Goal: Information Seeking & Learning: Learn about a topic

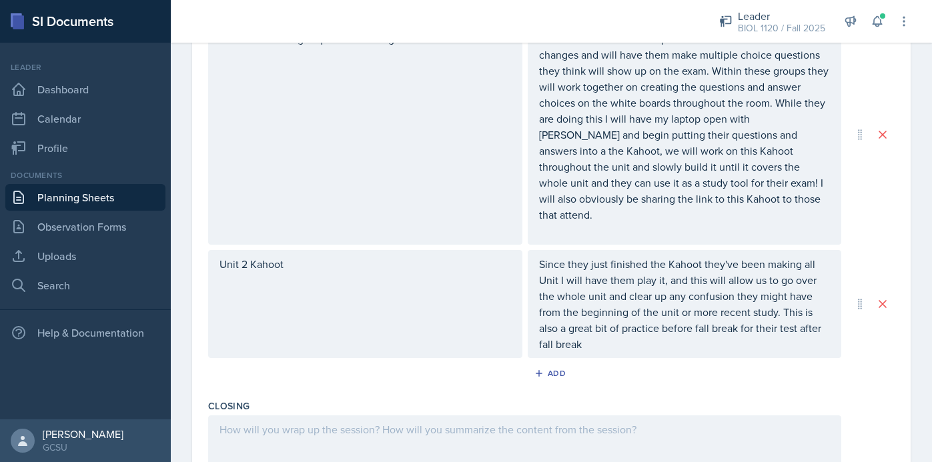
scroll to position [622, 0]
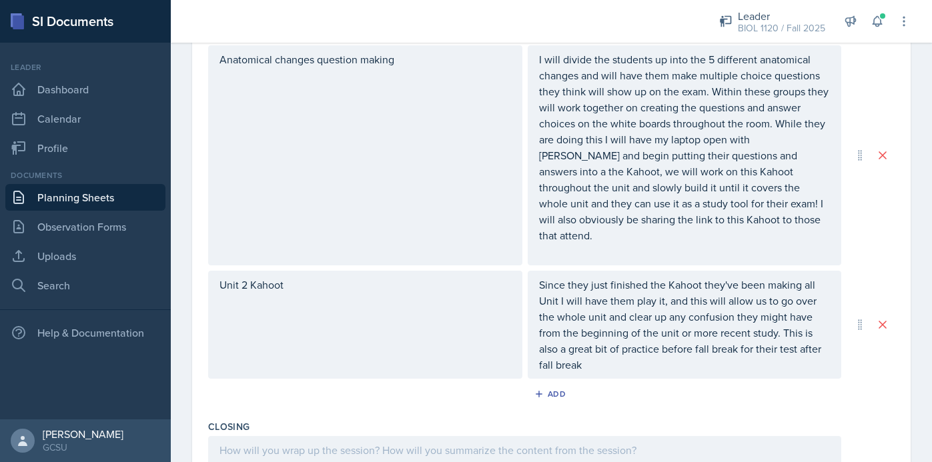
click at [610, 343] on p "Since they just finished the Kahoot they've been making all Unit I will have th…" at bounding box center [684, 325] width 291 height 96
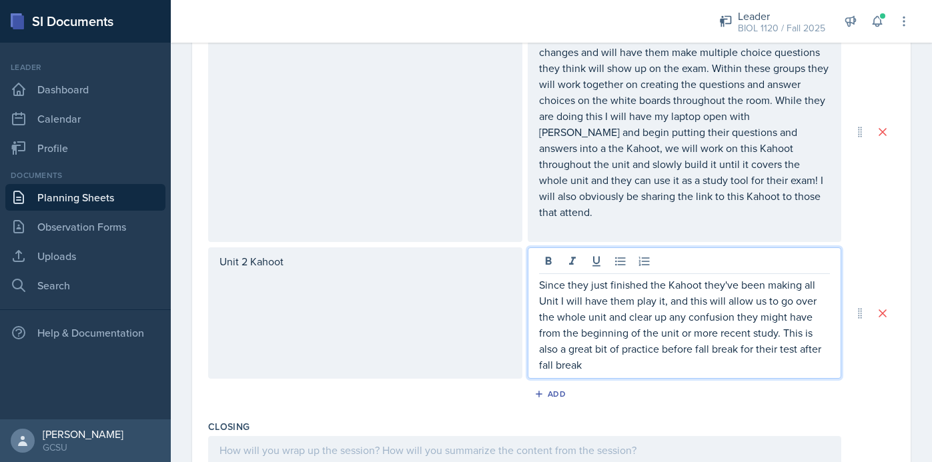
click at [766, 318] on p "Since they just finished the Kahoot they've been making all Unit I will have th…" at bounding box center [684, 325] width 291 height 96
click at [602, 352] on p "Since they just finished the Kahoot they've been making all Unit I will have th…" at bounding box center [684, 325] width 291 height 96
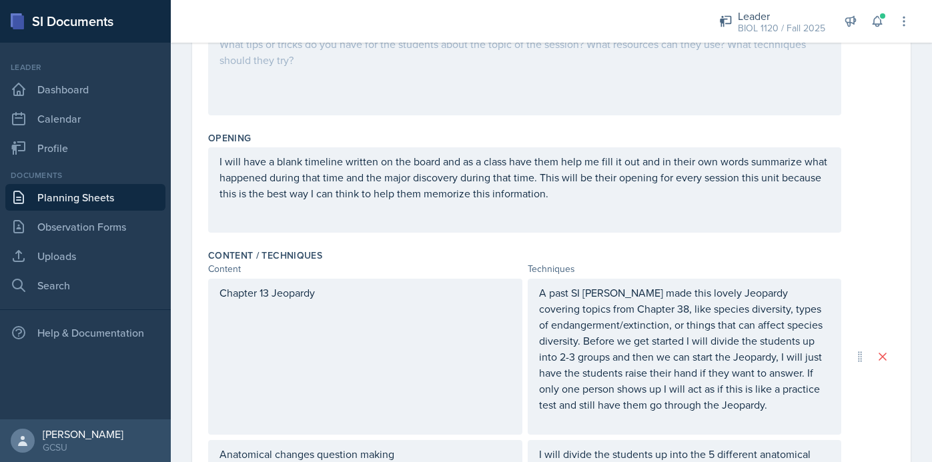
scroll to position [0, 0]
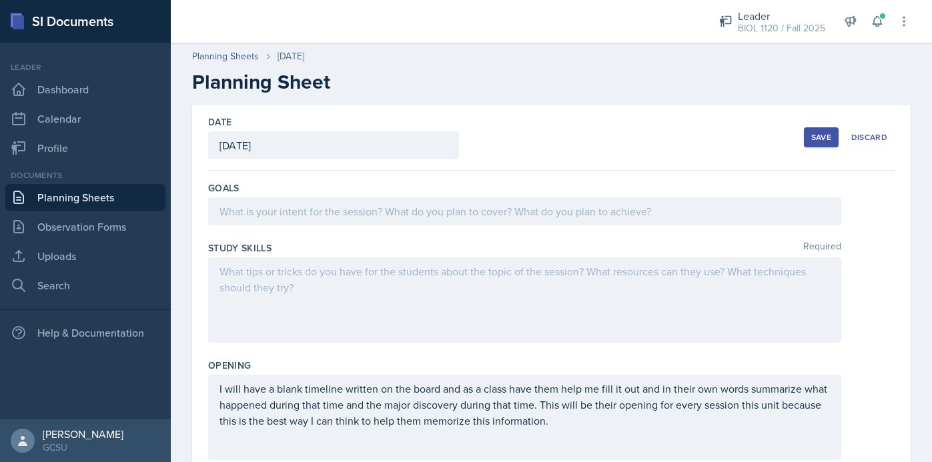
click at [476, 311] on div at bounding box center [524, 299] width 633 height 85
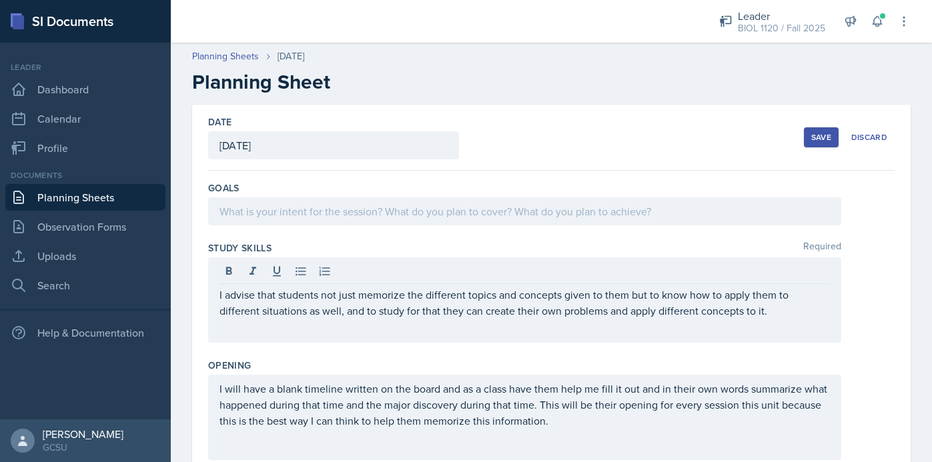
click at [882, 319] on div "I advise that students not just memorize the different topics and concepts give…" at bounding box center [551, 299] width 686 height 85
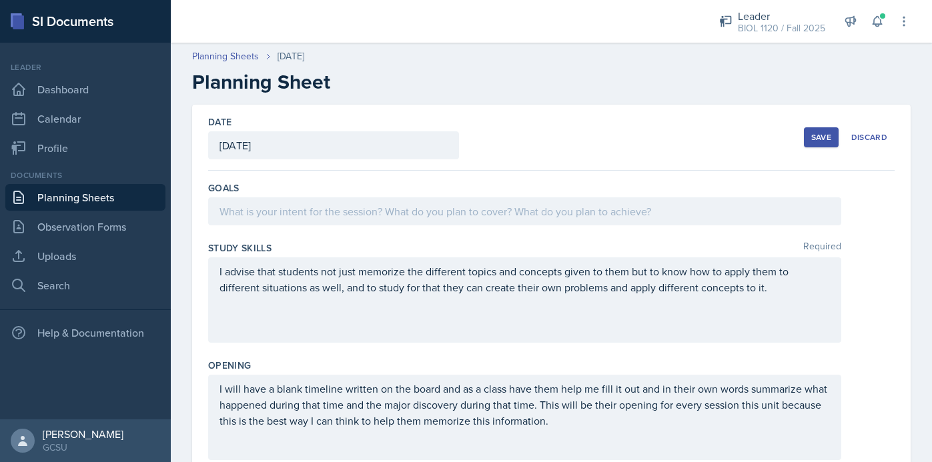
click at [656, 209] on div at bounding box center [524, 211] width 633 height 28
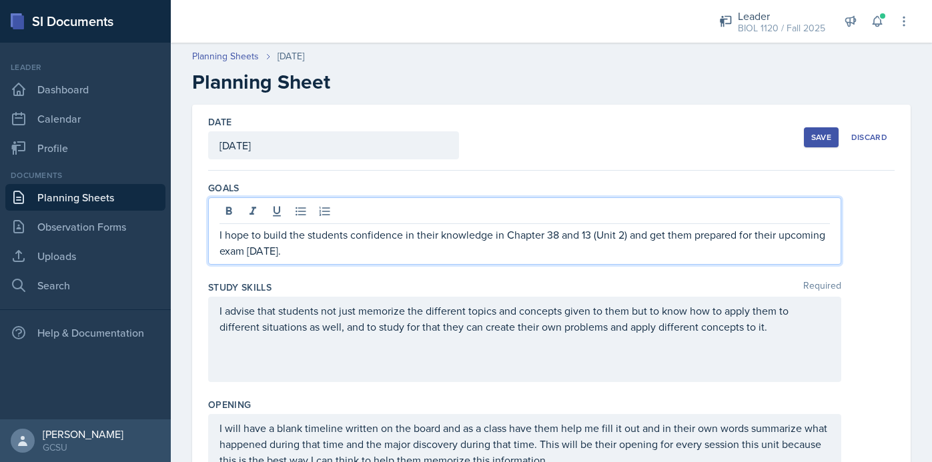
drag, startPoint x: 289, startPoint y: 251, endPoint x: 249, endPoint y: 257, distance: 40.5
click at [249, 257] on p "I hope to build the students confidence in their knowledge in Chapter 38 and 13…" at bounding box center [524, 243] width 610 height 32
click at [623, 235] on p "I hope to build the students confidence in their knowledge in Chapter 38 and 13…" at bounding box center [524, 243] width 610 height 32
click at [610, 250] on p "I hope to build the students confidence in their knowledge in Chapter 38 and 13…" at bounding box center [524, 243] width 610 height 32
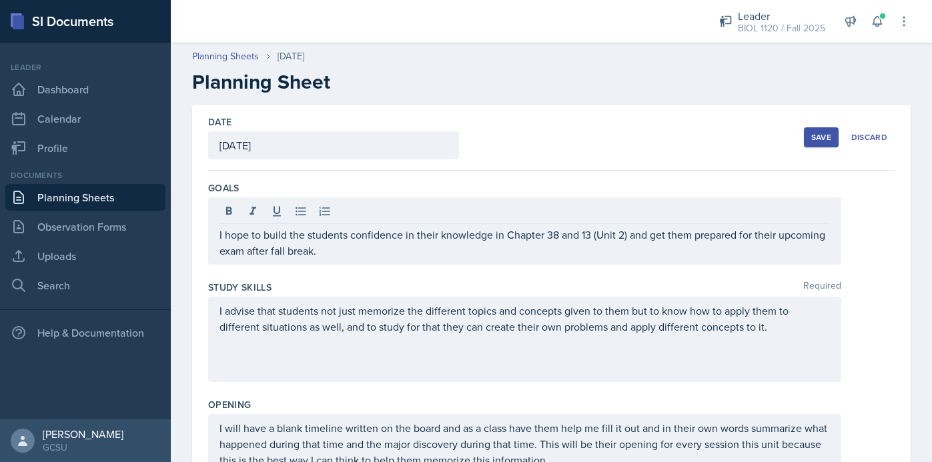
click at [874, 250] on div "I hope to build the students confidence in their knowledge in Chapter 38 and 13…" at bounding box center [551, 230] width 686 height 67
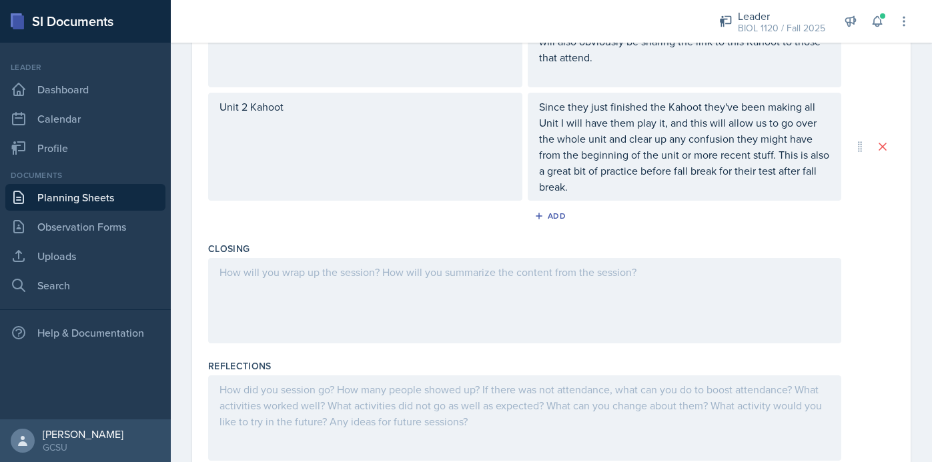
click at [637, 298] on div at bounding box center [524, 300] width 633 height 85
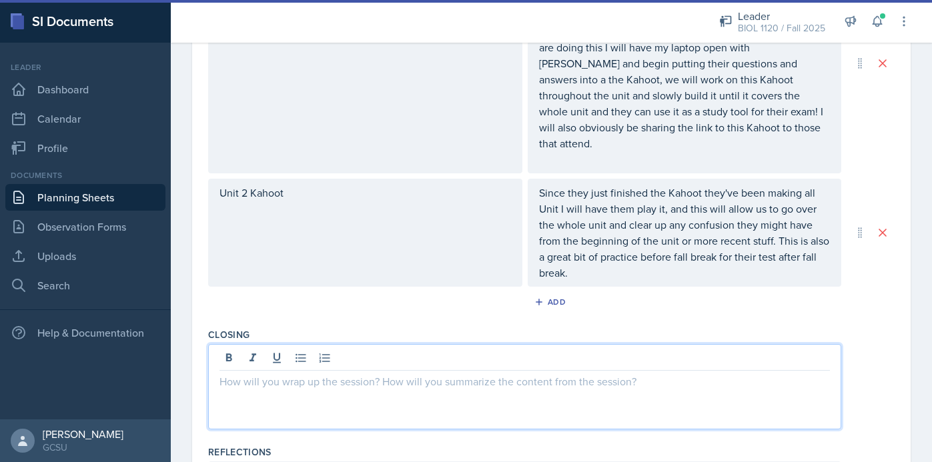
scroll to position [728, 0]
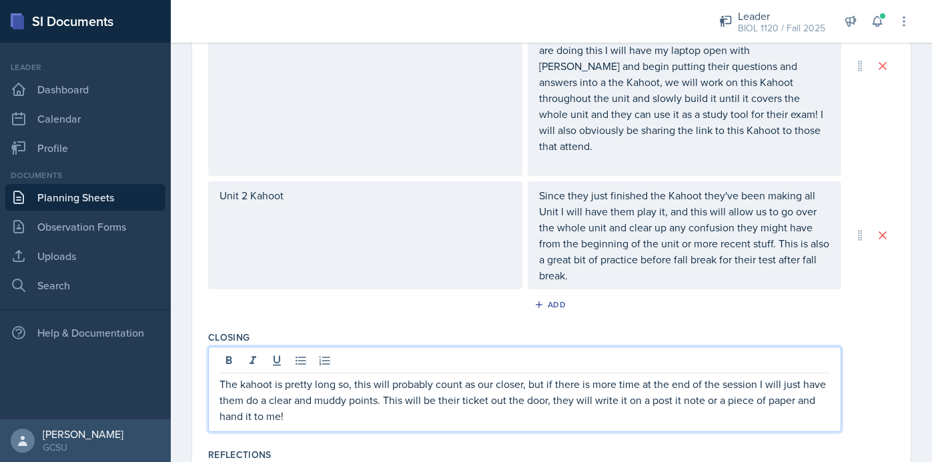
click at [868, 347] on div "The kahoot is pretty long so, this will probably count as our closer, but if th…" at bounding box center [551, 389] width 686 height 85
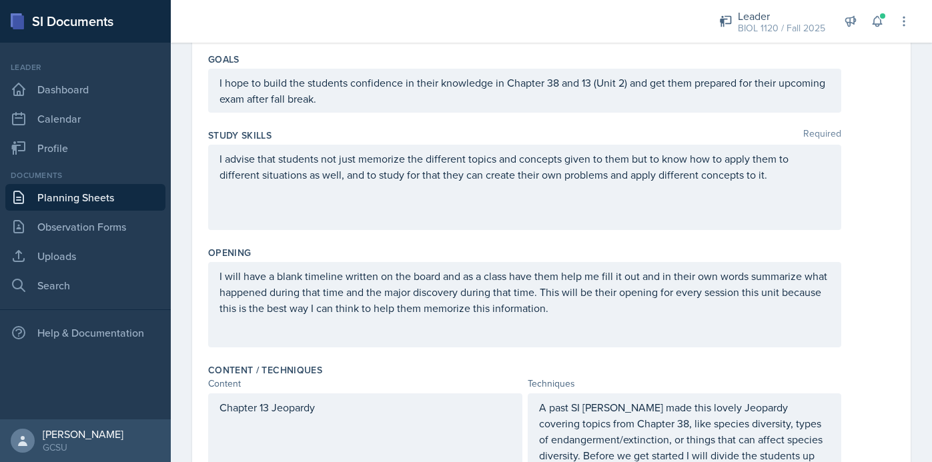
scroll to position [0, 0]
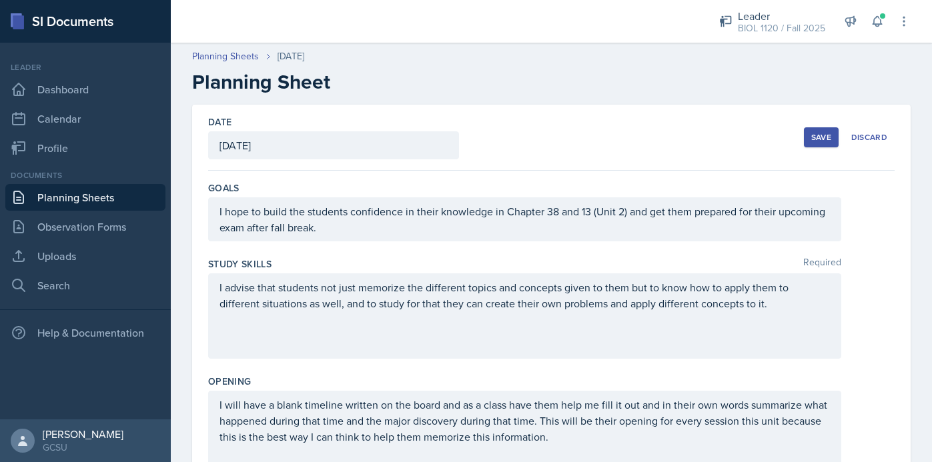
click at [825, 139] on div "Save" at bounding box center [821, 137] width 20 height 11
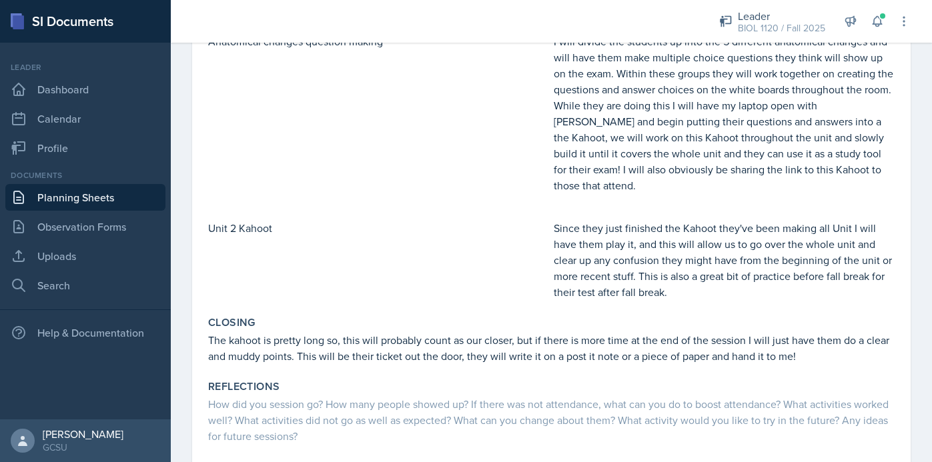
scroll to position [605, 0]
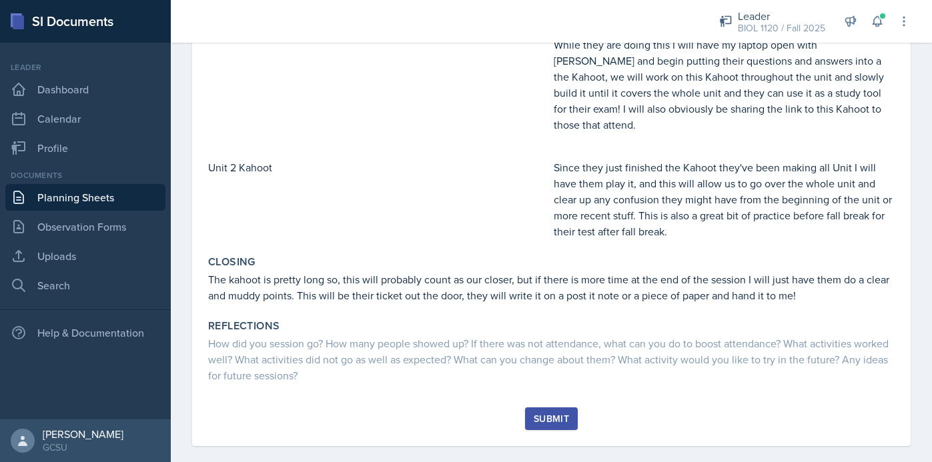
click at [548, 413] on div "Submit" at bounding box center [551, 418] width 35 height 11
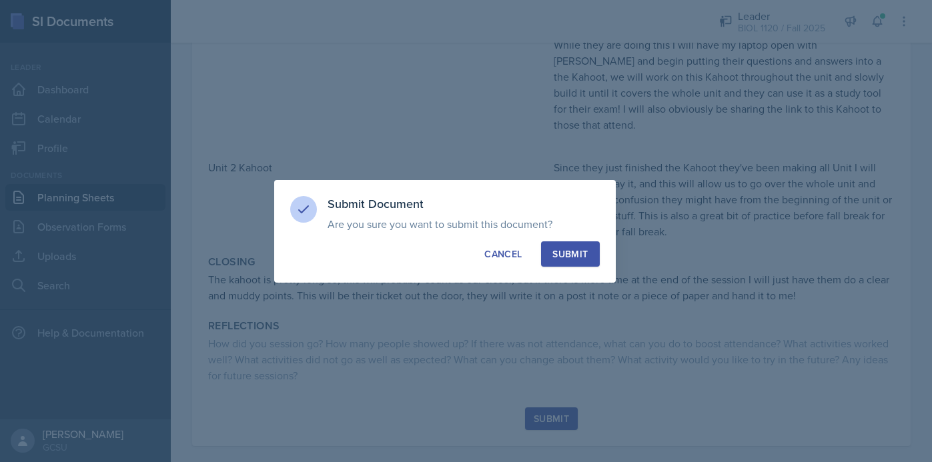
click at [566, 241] on button "Submit" at bounding box center [570, 253] width 58 height 25
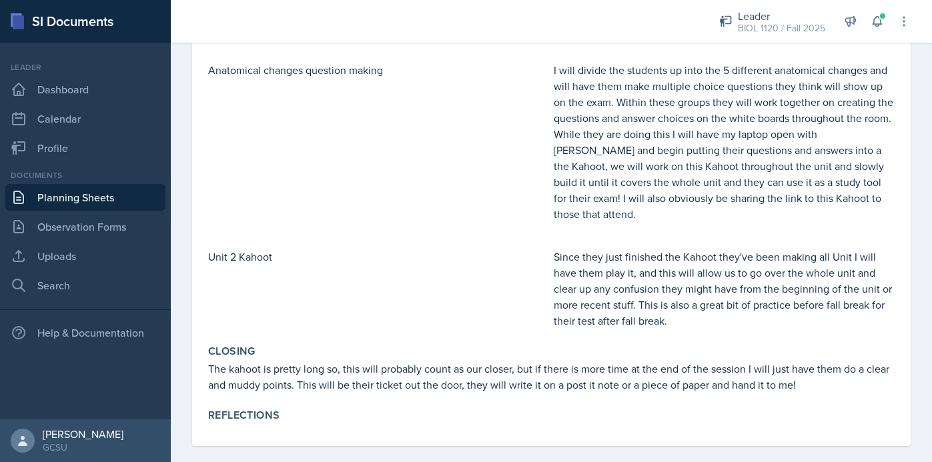
scroll to position [0, 0]
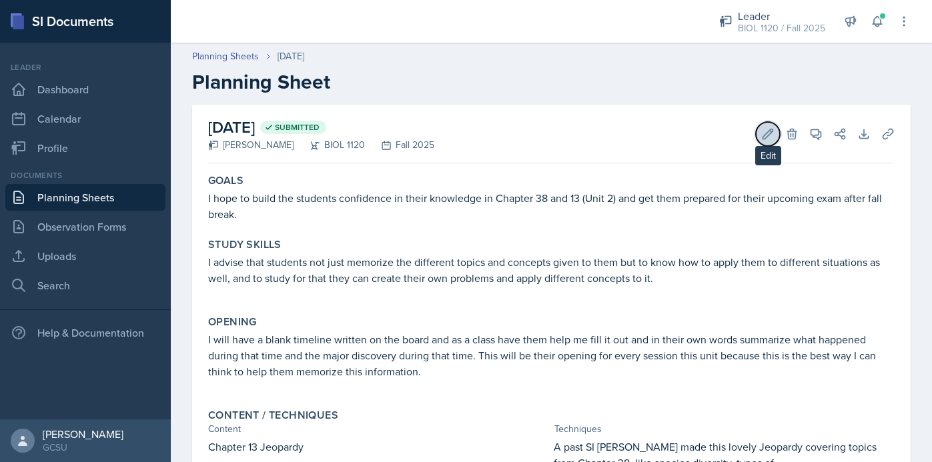
click at [766, 135] on icon at bounding box center [767, 133] width 13 height 13
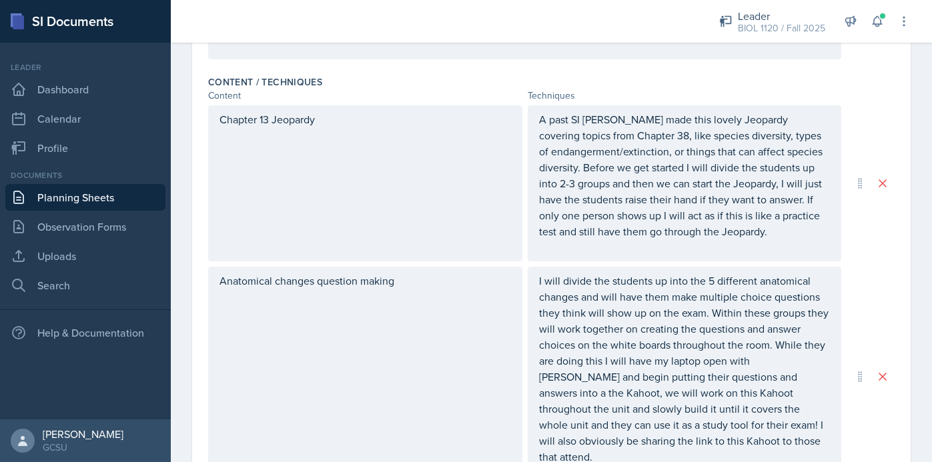
click at [784, 229] on p "A past SI [PERSON_NAME] made this lovely Jeopardy covering topics from Chapter …" at bounding box center [684, 175] width 291 height 128
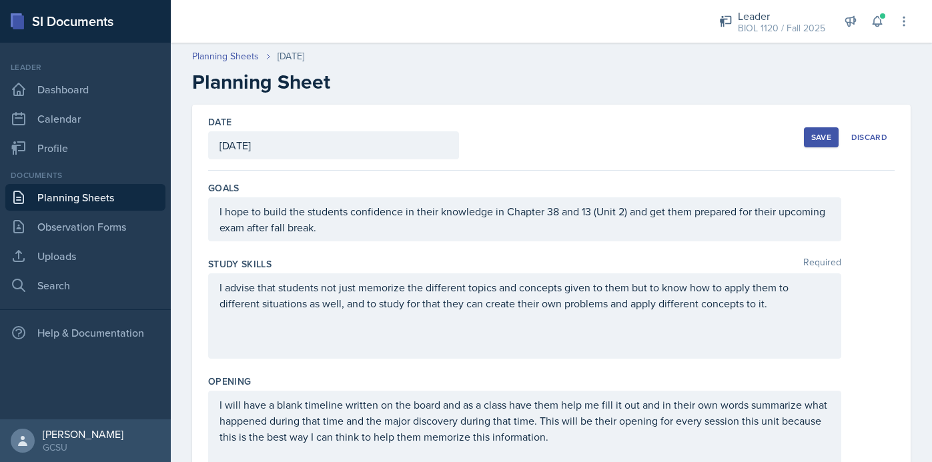
click at [820, 142] on div "Save" at bounding box center [821, 137] width 20 height 11
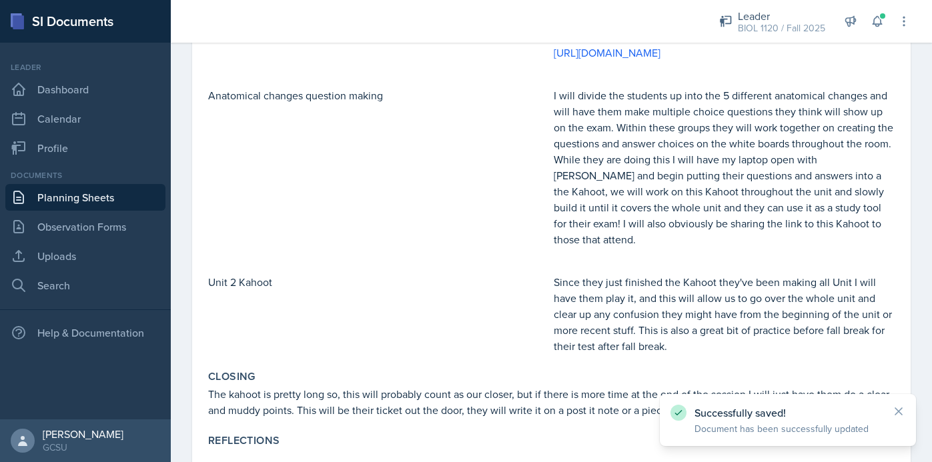
scroll to position [532, 0]
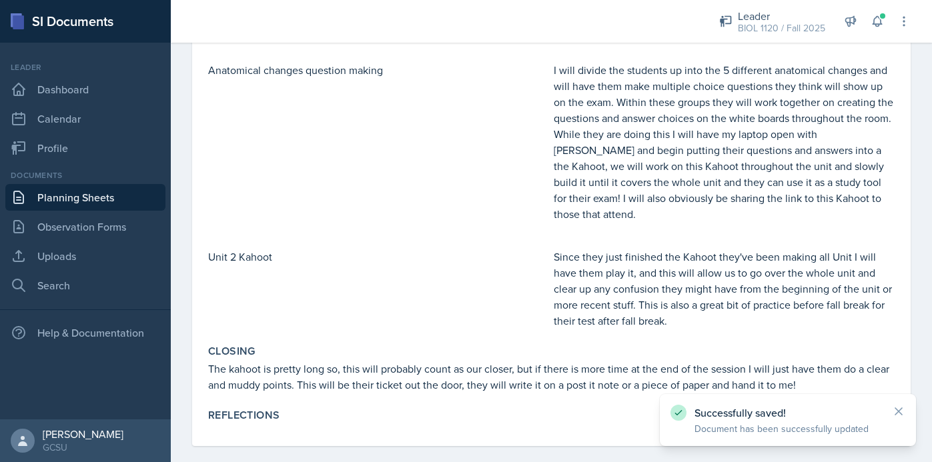
click at [98, 195] on link "Planning Sheets" at bounding box center [85, 197] width 160 height 27
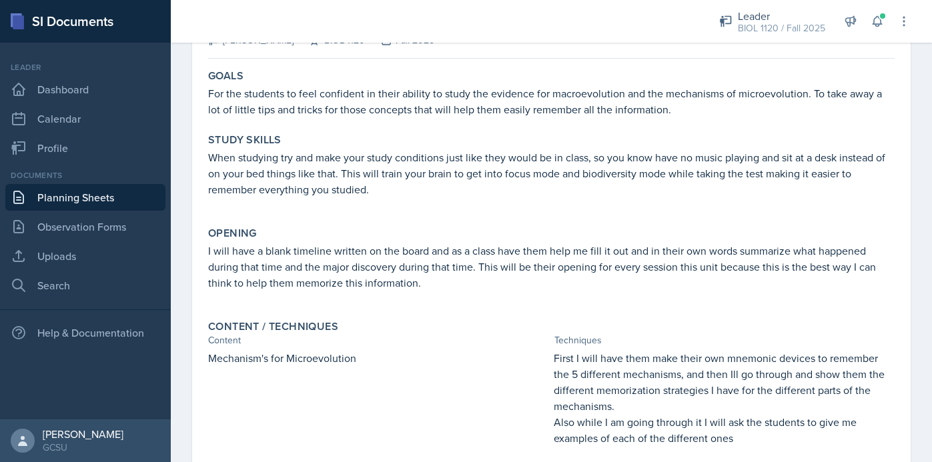
scroll to position [106, 0]
click at [149, 190] on link "Planning Sheets" at bounding box center [85, 197] width 160 height 27
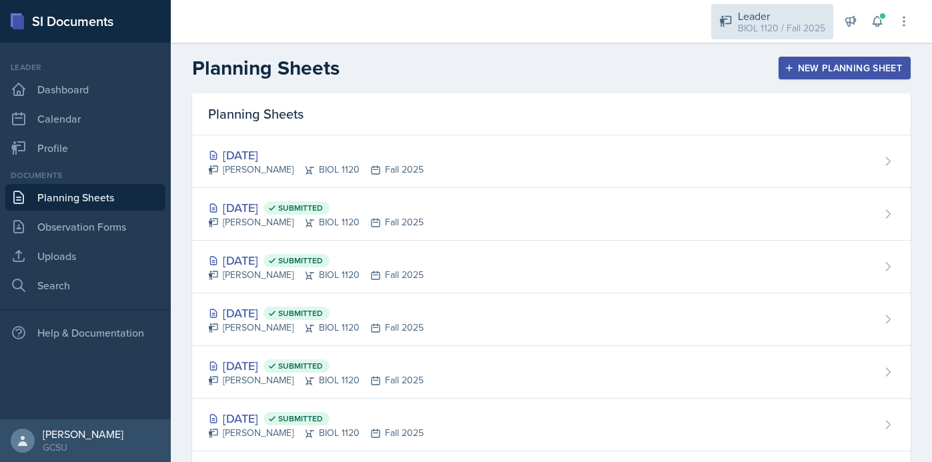
click at [772, 8] on div "Leader" at bounding box center [781, 16] width 87 height 16
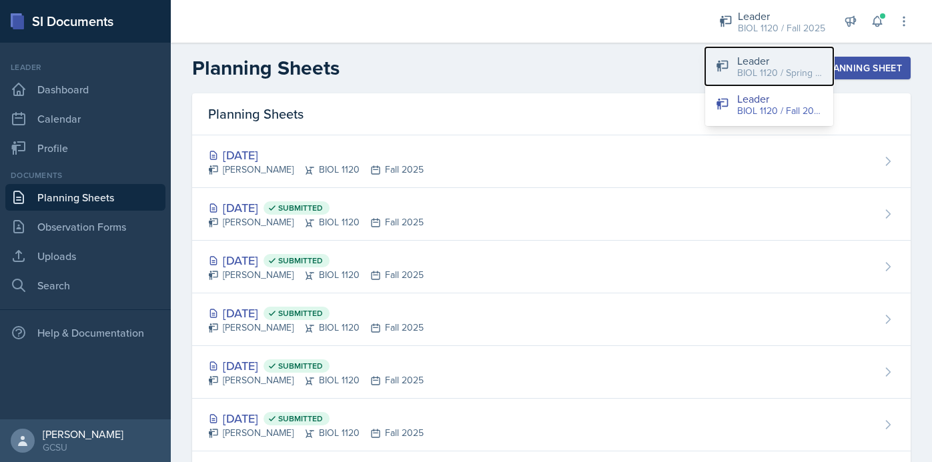
click at [761, 62] on div "Leader" at bounding box center [779, 61] width 85 height 16
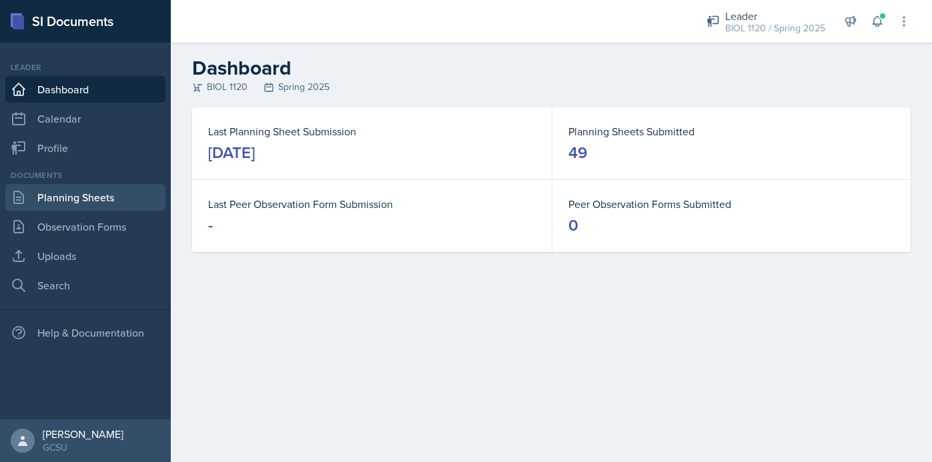
click at [95, 191] on link "Planning Sheets" at bounding box center [85, 197] width 160 height 27
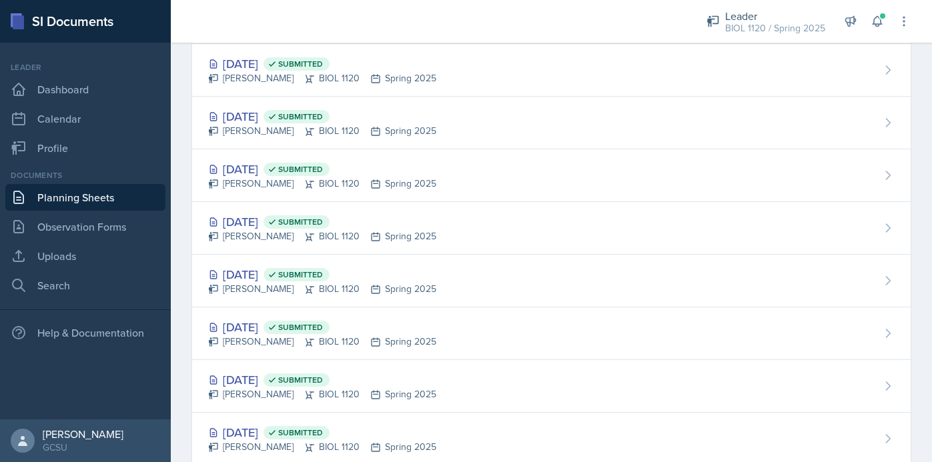
scroll to position [566, 0]
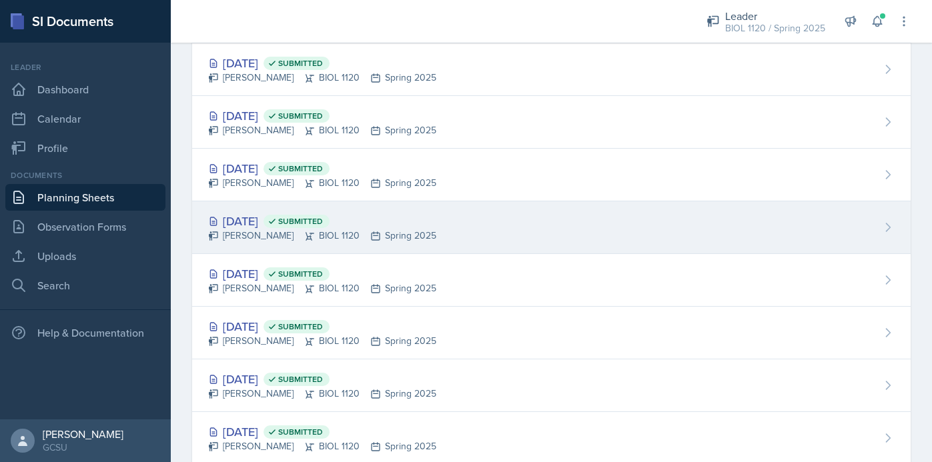
click at [475, 203] on div "Mar 11th, 2025 Submitted Emma Emmil BIOL 1120 Spring 2025" at bounding box center [551, 227] width 718 height 53
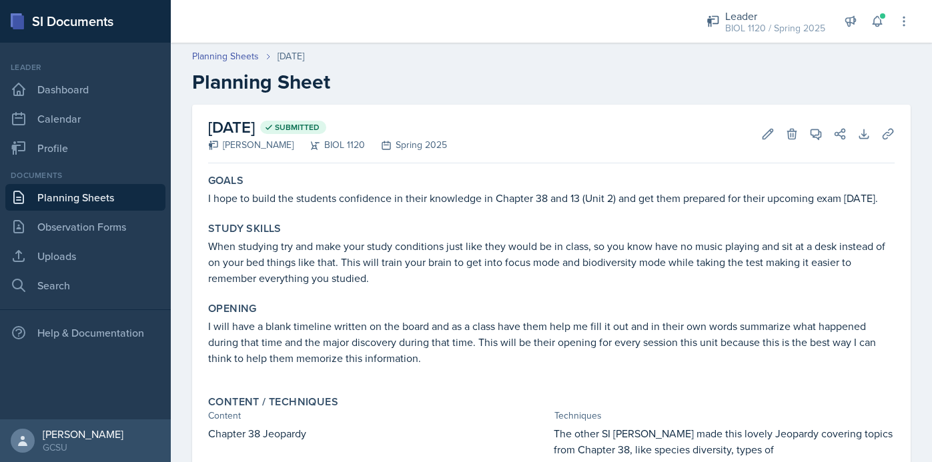
click at [124, 197] on link "Planning Sheets" at bounding box center [85, 197] width 160 height 27
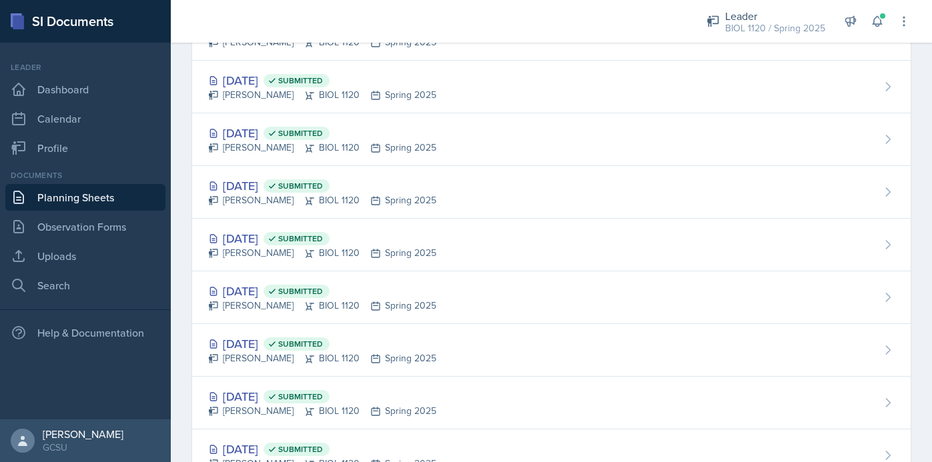
scroll to position [554, 0]
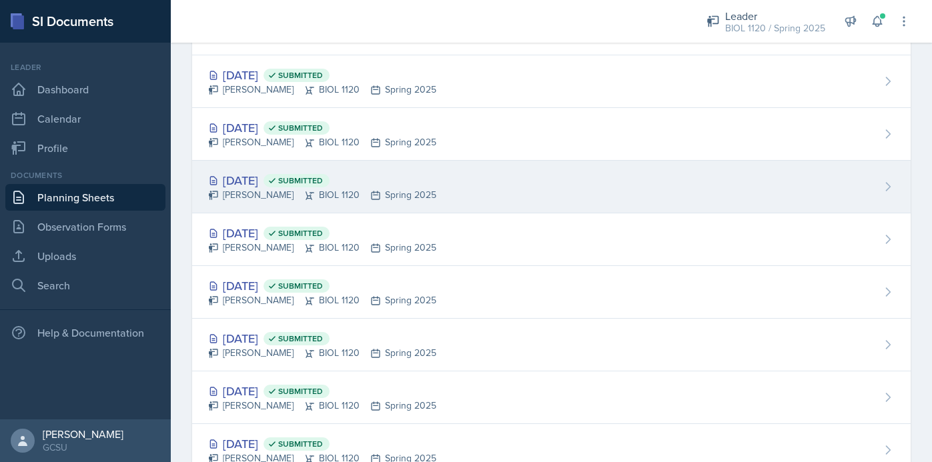
click at [353, 161] on div "Mar 13th, 2025 Submitted Emma Emmil BIOL 1120 Spring 2025" at bounding box center [551, 187] width 718 height 53
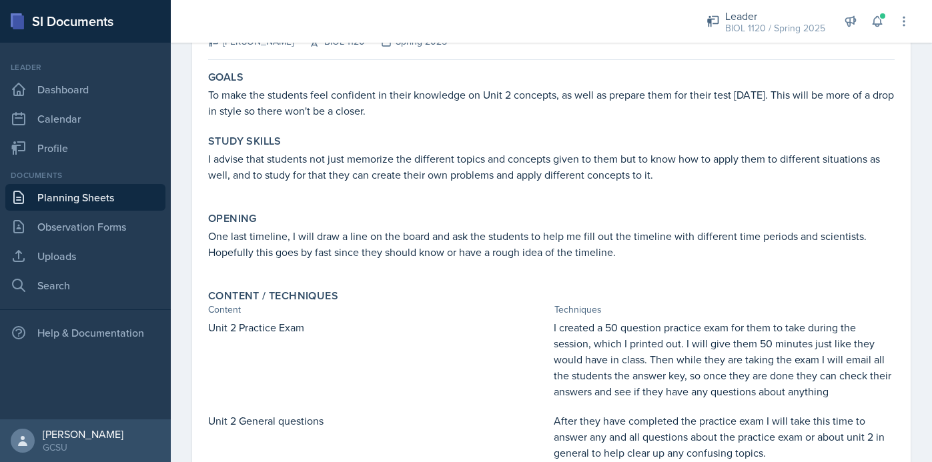
scroll to position [107, 0]
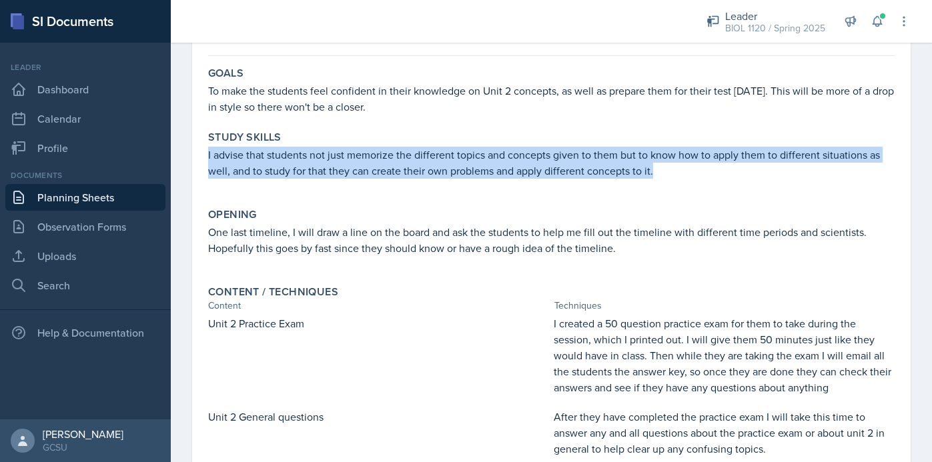
drag, startPoint x: 207, startPoint y: 155, endPoint x: 656, endPoint y: 173, distance: 449.2
click at [656, 173] on p "I advise that students not just memorize the different topics and concepts give…" at bounding box center [551, 163] width 686 height 32
copy p "I advise that students not just memorize the different topics and concepts give…"
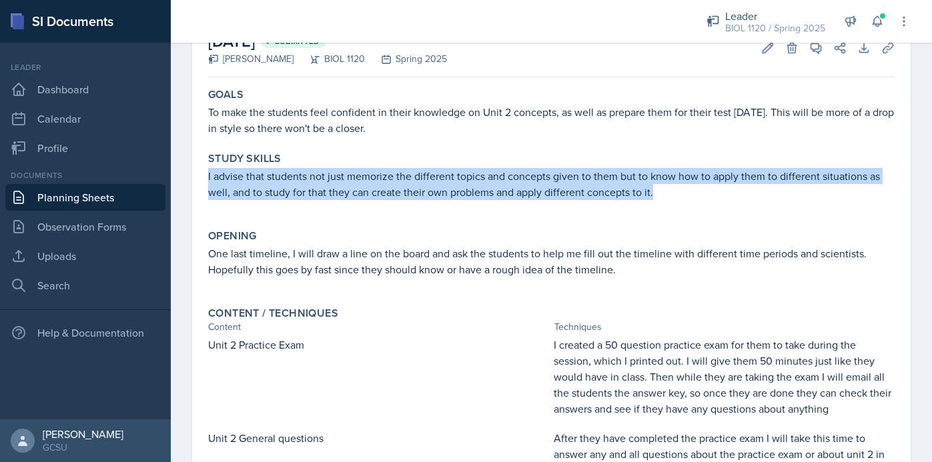
scroll to position [81, 0]
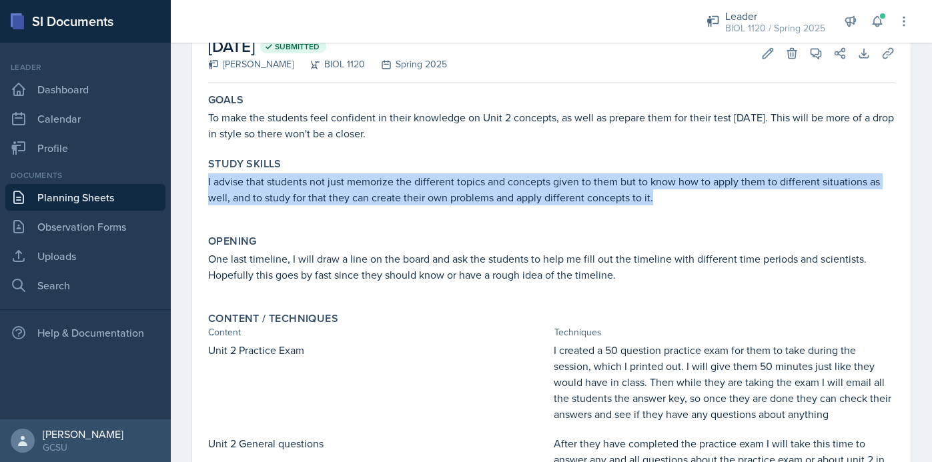
click at [84, 195] on link "Planning Sheets" at bounding box center [85, 197] width 160 height 27
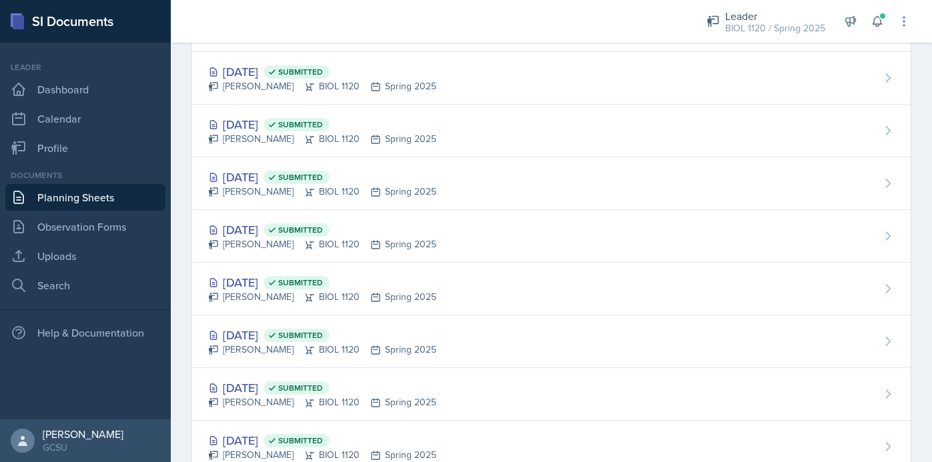
scroll to position [520, 0]
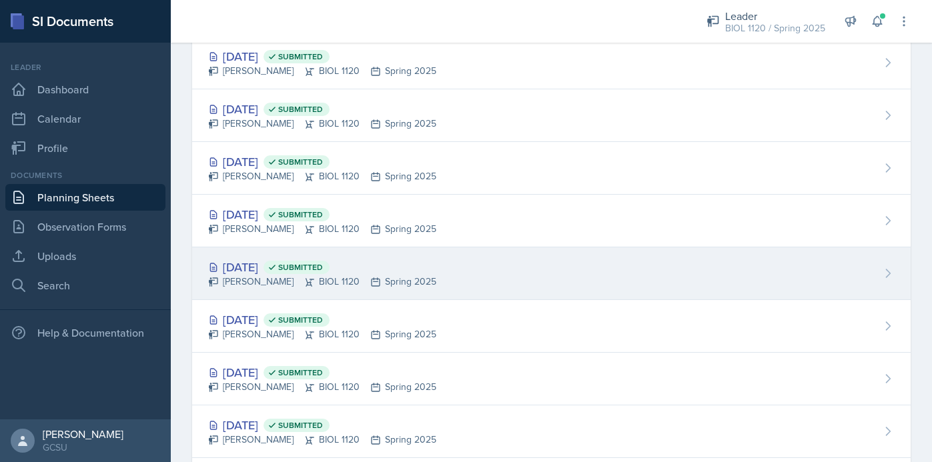
click at [476, 283] on div "Mar 11th, 2025 Submitted Emma Emmil BIOL 1120 Spring 2025" at bounding box center [551, 273] width 718 height 53
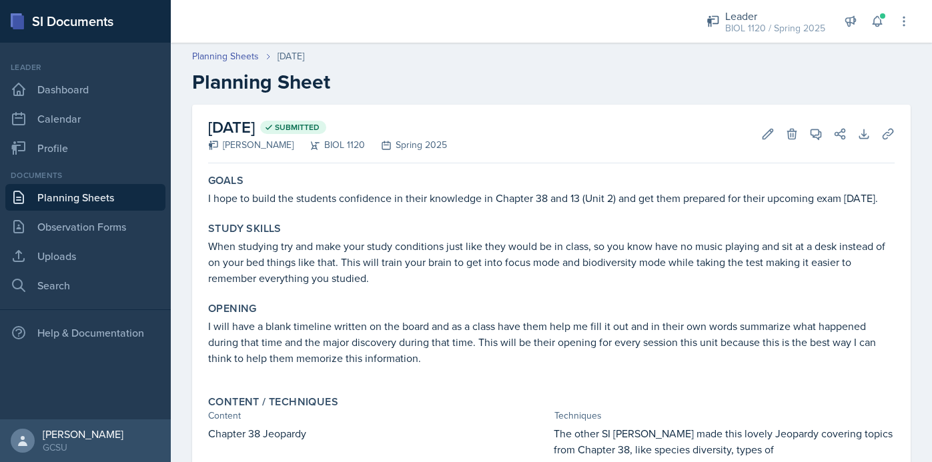
drag, startPoint x: 208, startPoint y: 198, endPoint x: 890, endPoint y: 203, distance: 682.3
click at [890, 204] on p "I hope to build the students confidence in their knowledge in Chapter 38 and 13…" at bounding box center [551, 198] width 686 height 16
copy p "I hope to build the students confidence in their knowledge in Chapter 38 and 13…"
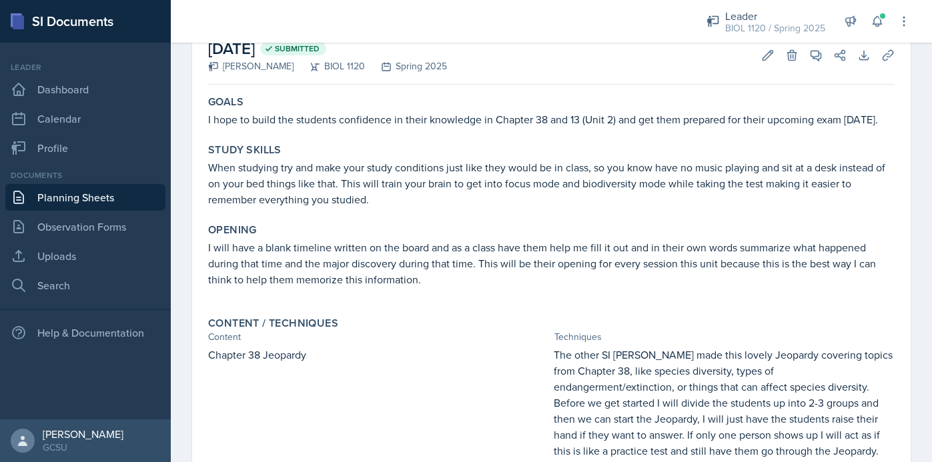
scroll to position [620, 0]
